Goal: Task Accomplishment & Management: Complete application form

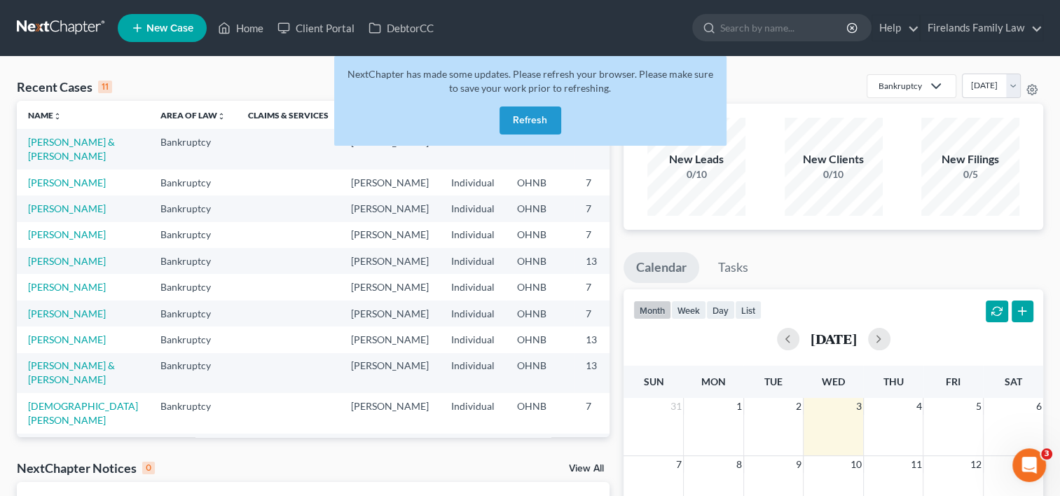
click at [539, 111] on button "Refresh" at bounding box center [530, 120] width 62 height 28
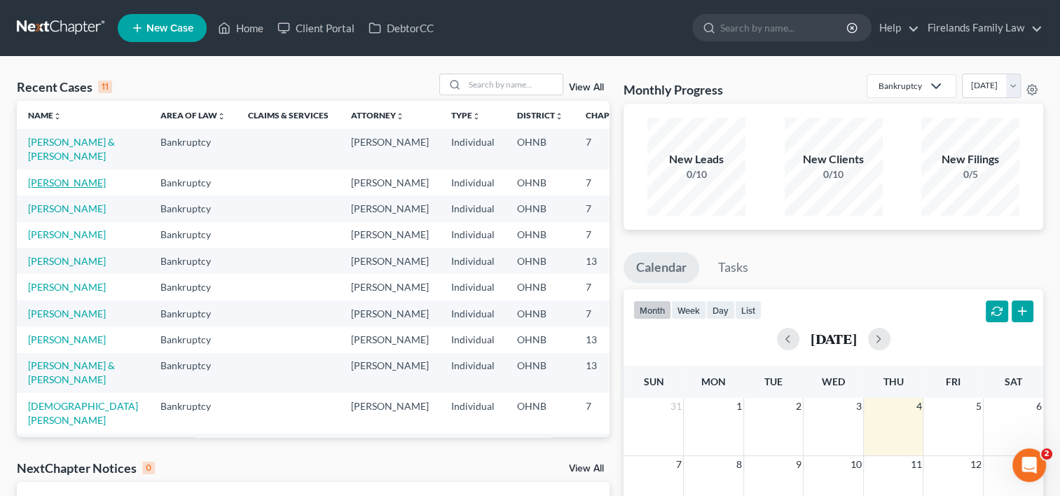
click at [42, 188] on link "[PERSON_NAME]" at bounding box center [67, 182] width 78 height 12
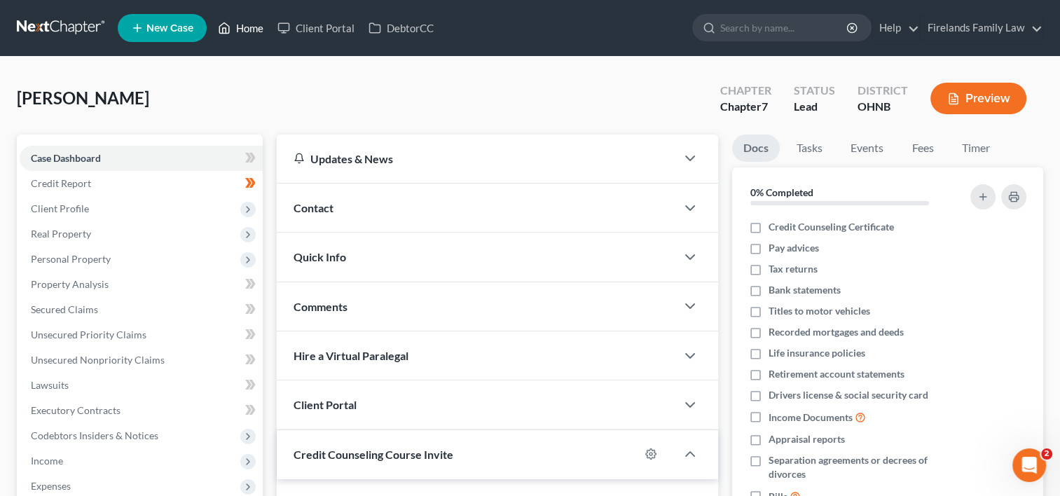
click at [243, 31] on link "Home" at bounding box center [241, 27] width 60 height 25
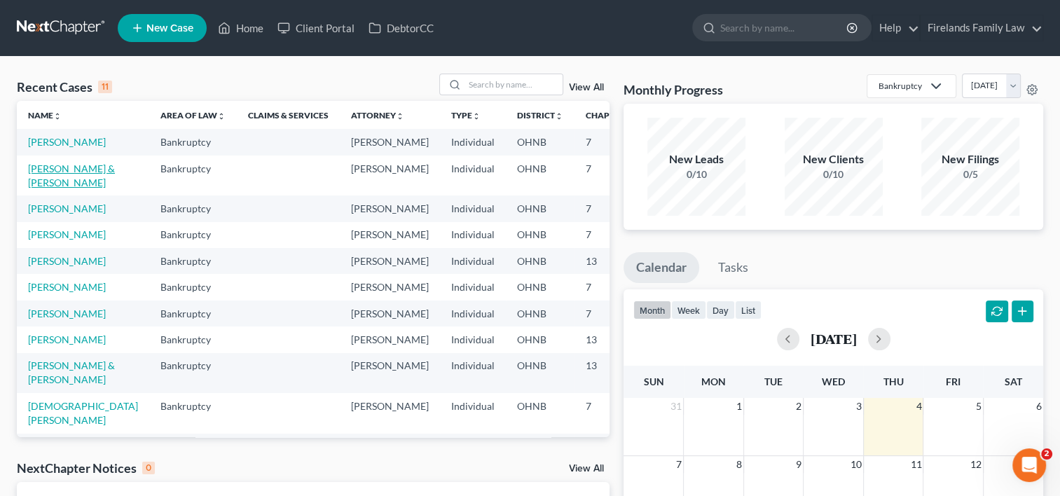
click at [57, 180] on link "[PERSON_NAME] & [PERSON_NAME]" at bounding box center [71, 175] width 87 height 26
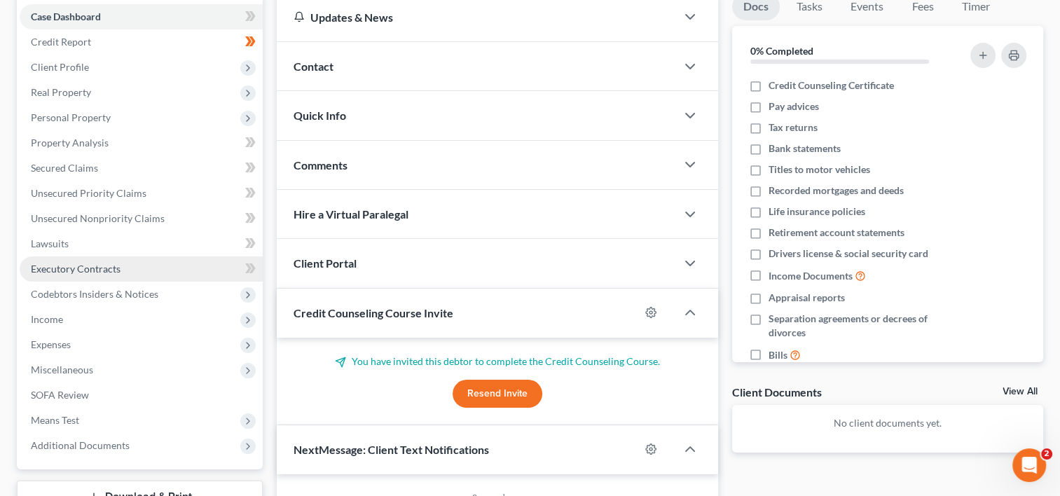
scroll to position [140, 0]
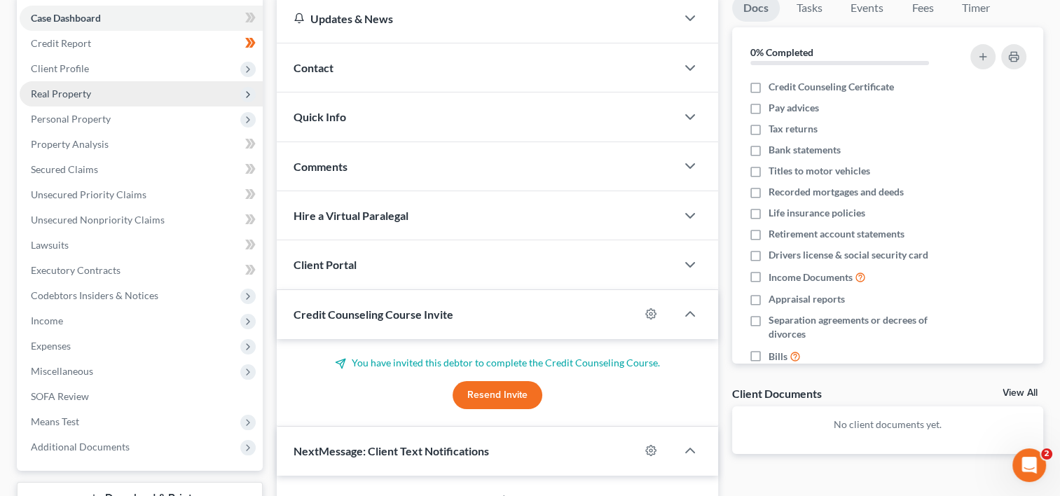
click at [153, 95] on span "Real Property" at bounding box center [141, 93] width 243 height 25
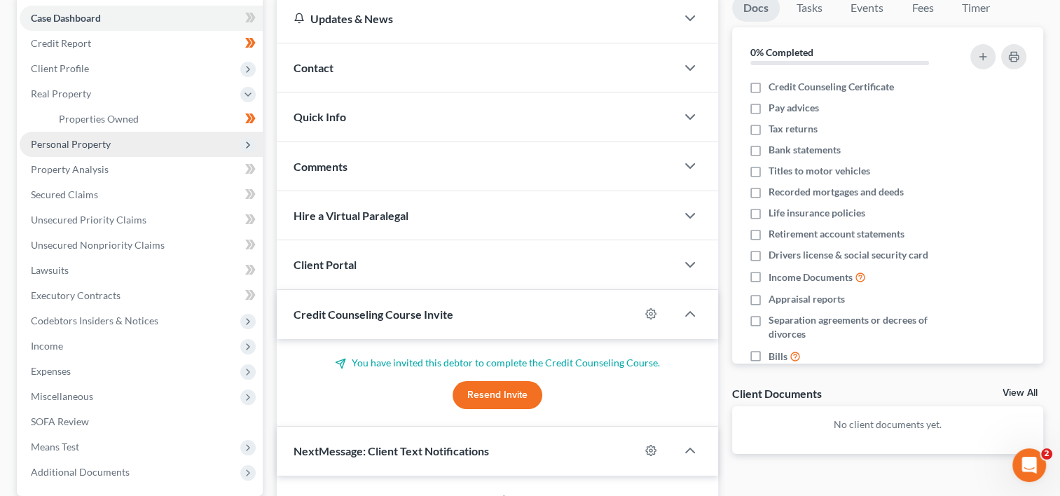
click at [157, 140] on span "Personal Property" at bounding box center [141, 144] width 243 height 25
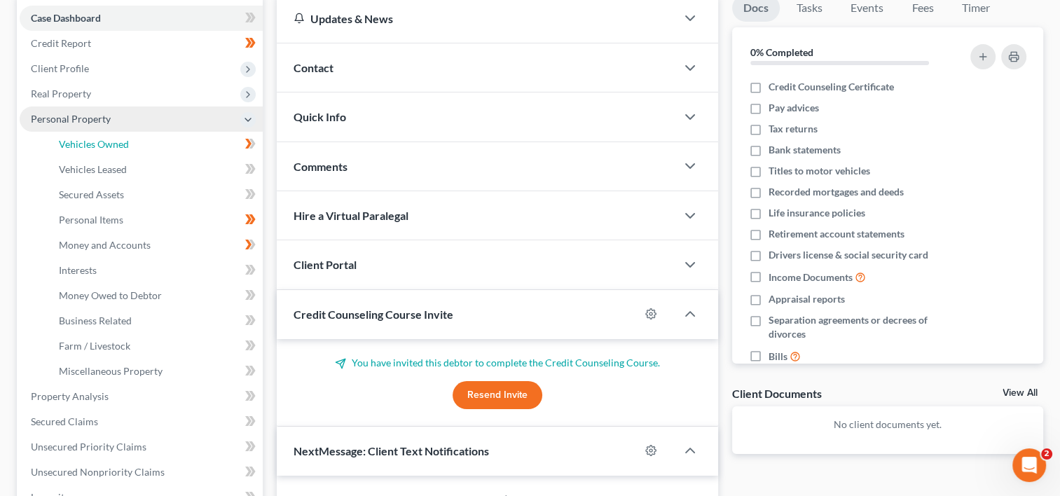
click at [157, 140] on link "Vehicles Owned" at bounding box center [155, 144] width 215 height 25
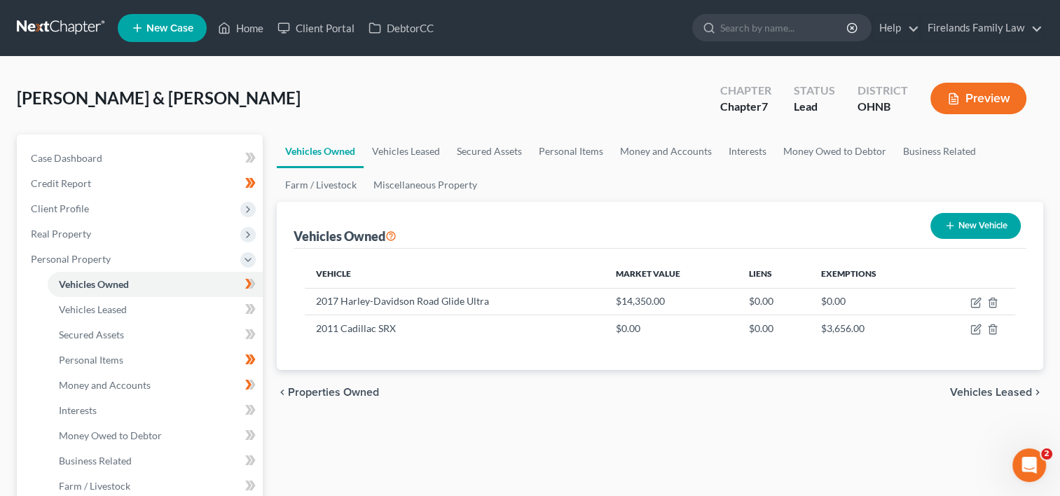
click at [954, 226] on button "New Vehicle" at bounding box center [975, 226] width 90 height 26
select select "0"
select select "2"
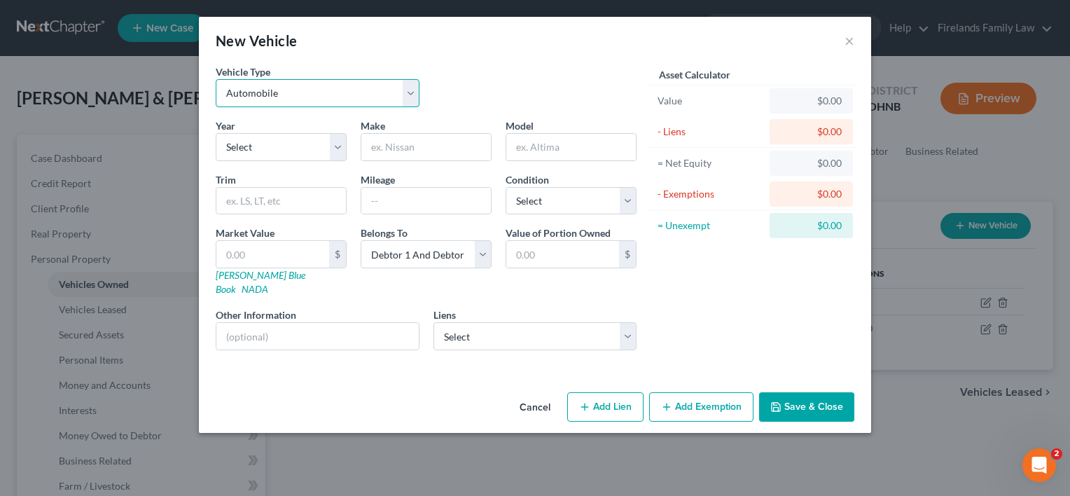
click at [411, 88] on select "Select Automobile Truck Trailer Watercraft Aircraft Motor Home Atv Other Vehicle" at bounding box center [318, 93] width 204 height 28
select select "1"
click at [216, 79] on select "Select Automobile Truck Trailer Watercraft Aircraft Motor Home Atv Other Vehicle" at bounding box center [318, 93] width 204 height 28
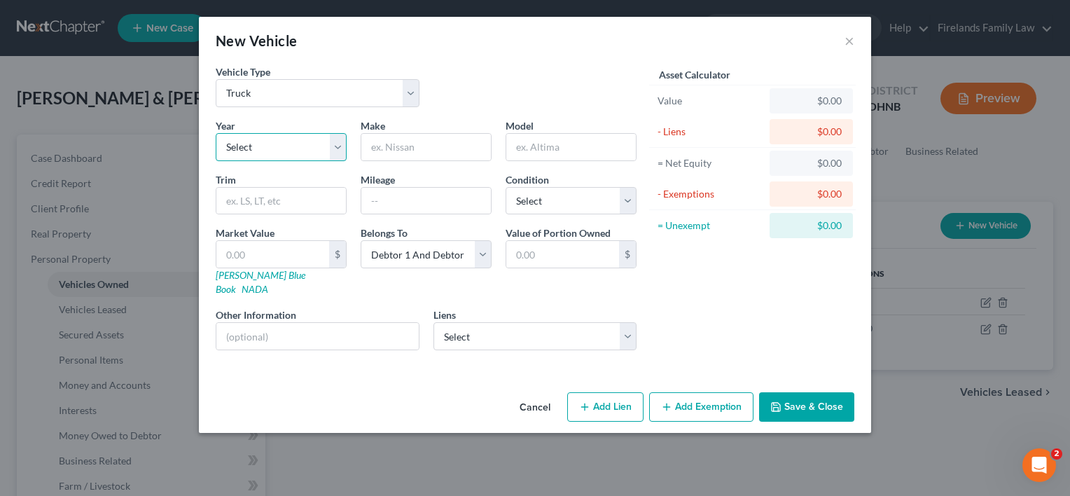
click at [340, 148] on select "Select 2026 2025 2024 2023 2022 2021 2020 2019 2018 2017 2016 2015 2014 2013 20…" at bounding box center [281, 147] width 131 height 28
select select "10"
click at [216, 133] on select "Select 2026 2025 2024 2023 2022 2021 2020 2019 2018 2017 2016 2015 2014 2013 20…" at bounding box center [281, 147] width 131 height 28
click at [403, 146] on input "text" at bounding box center [426, 147] width 130 height 27
type input "Ford"
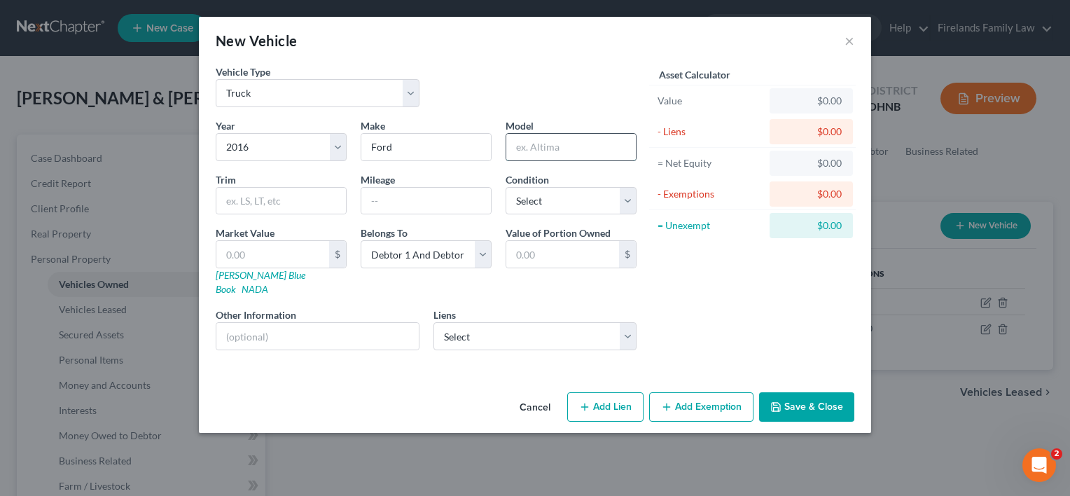
click at [549, 134] on input "text" at bounding box center [571, 147] width 130 height 27
type input "F-250 SuperCrew"
click at [623, 196] on select "Select Excellent Very Good Good Fair Poor" at bounding box center [571, 201] width 131 height 28
select select "3"
click at [506, 187] on select "Select Excellent Very Good Good Fair Poor" at bounding box center [571, 201] width 131 height 28
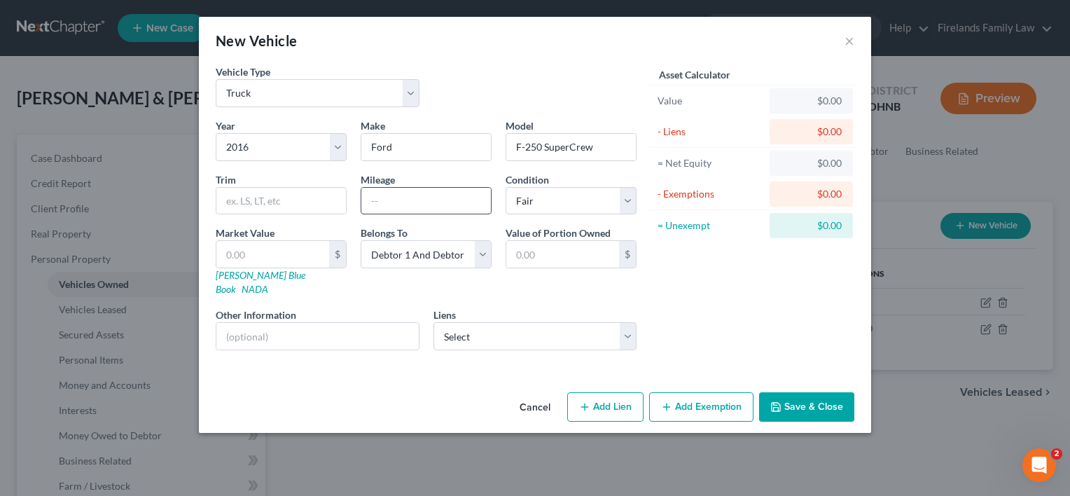
click at [450, 200] on input "text" at bounding box center [426, 201] width 130 height 27
type input "1"
click at [261, 272] on link "Kelly Blue Book" at bounding box center [261, 282] width 90 height 26
click at [240, 247] on input "text" at bounding box center [272, 254] width 113 height 27
type input "3"
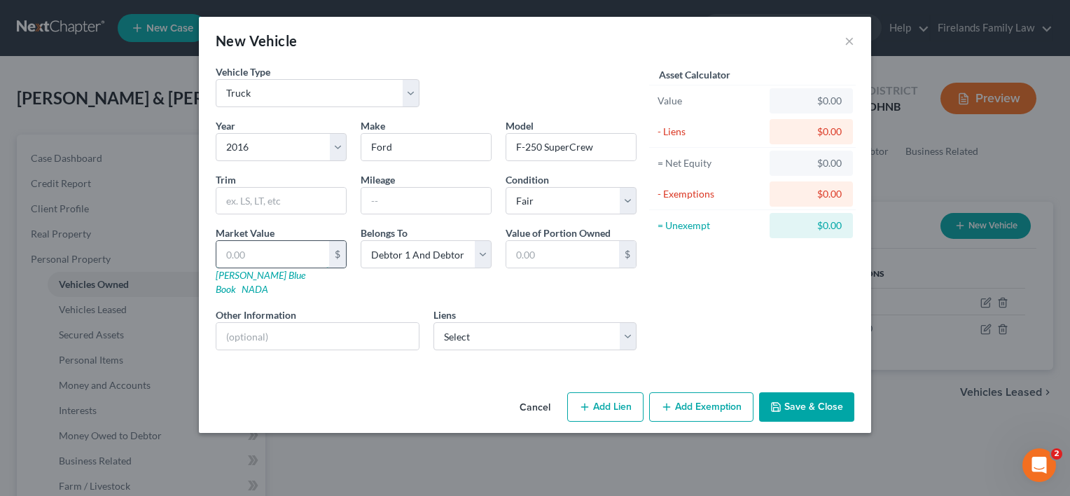
type input "3.00"
type input "35"
type input "35.00"
type input "350"
type input "350.00"
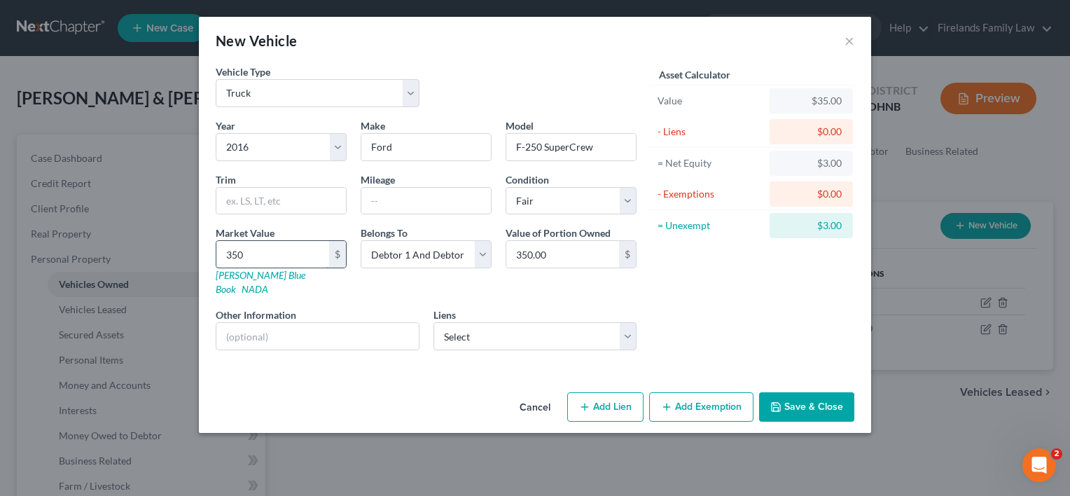
type input "3500"
type input "3,500.00"
type input "3,5000"
type input "35,000.00"
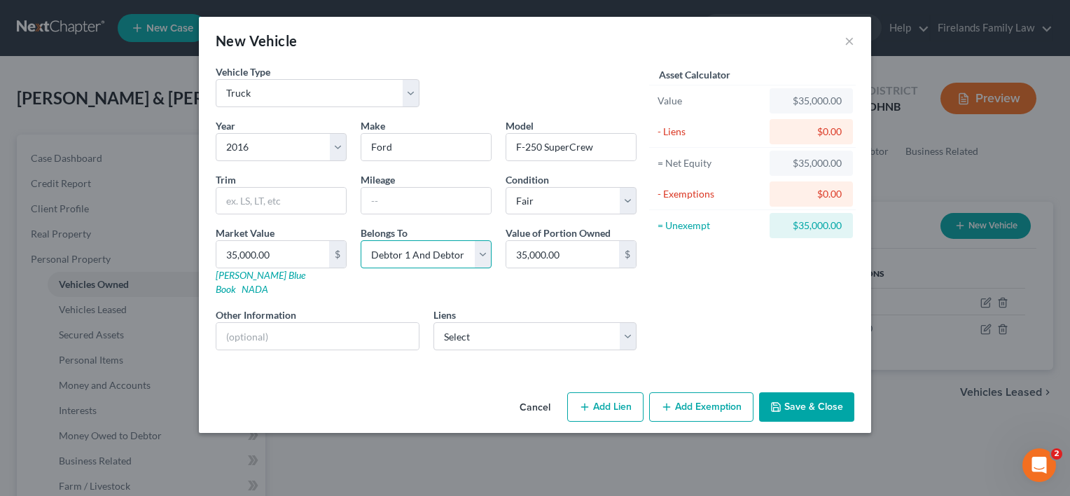
click at [482, 258] on select "Select Debtor 1 Only Debtor 2 Only Debtor 1 And Debtor 2 Only At Least One Of T…" at bounding box center [426, 254] width 131 height 28
select select "1"
click at [361, 240] on select "Select Debtor 1 Only Debtor 2 Only Debtor 1 And Debtor 2 Only At Least One Of T…" at bounding box center [426, 254] width 131 height 28
click at [804, 394] on button "Save & Close" at bounding box center [806, 406] width 95 height 29
